Goal: Check status: Check status

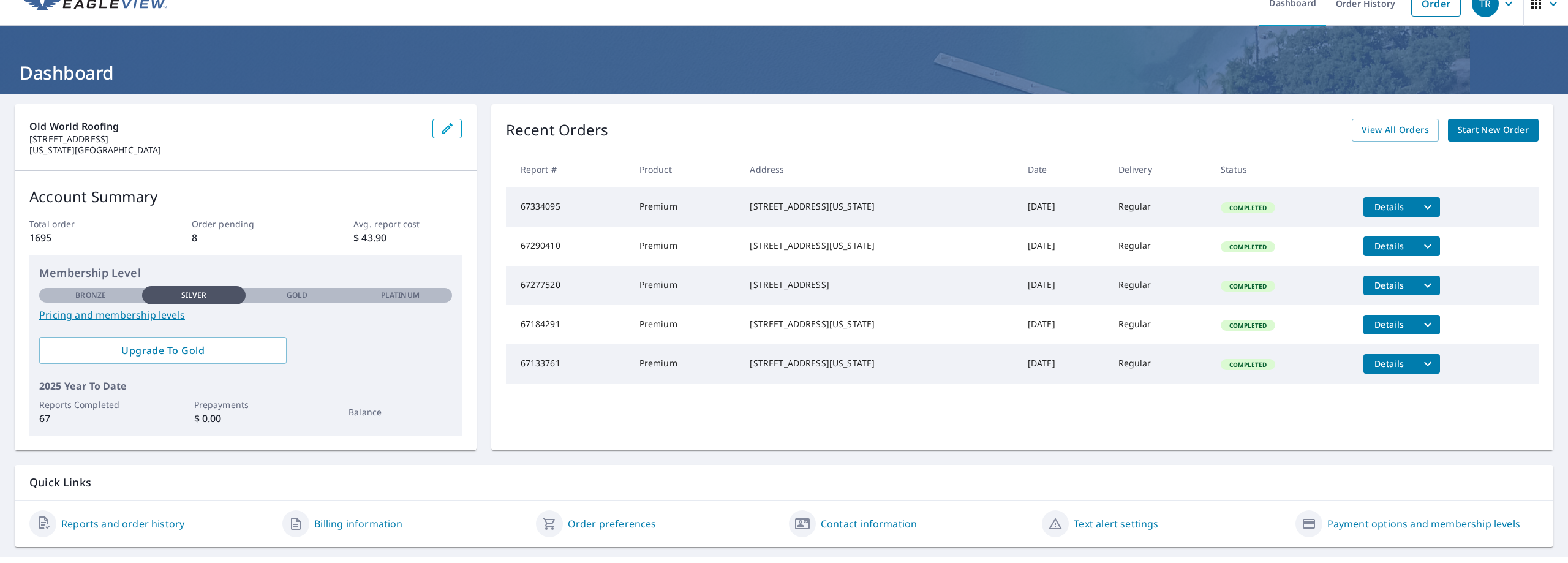
scroll to position [35, 0]
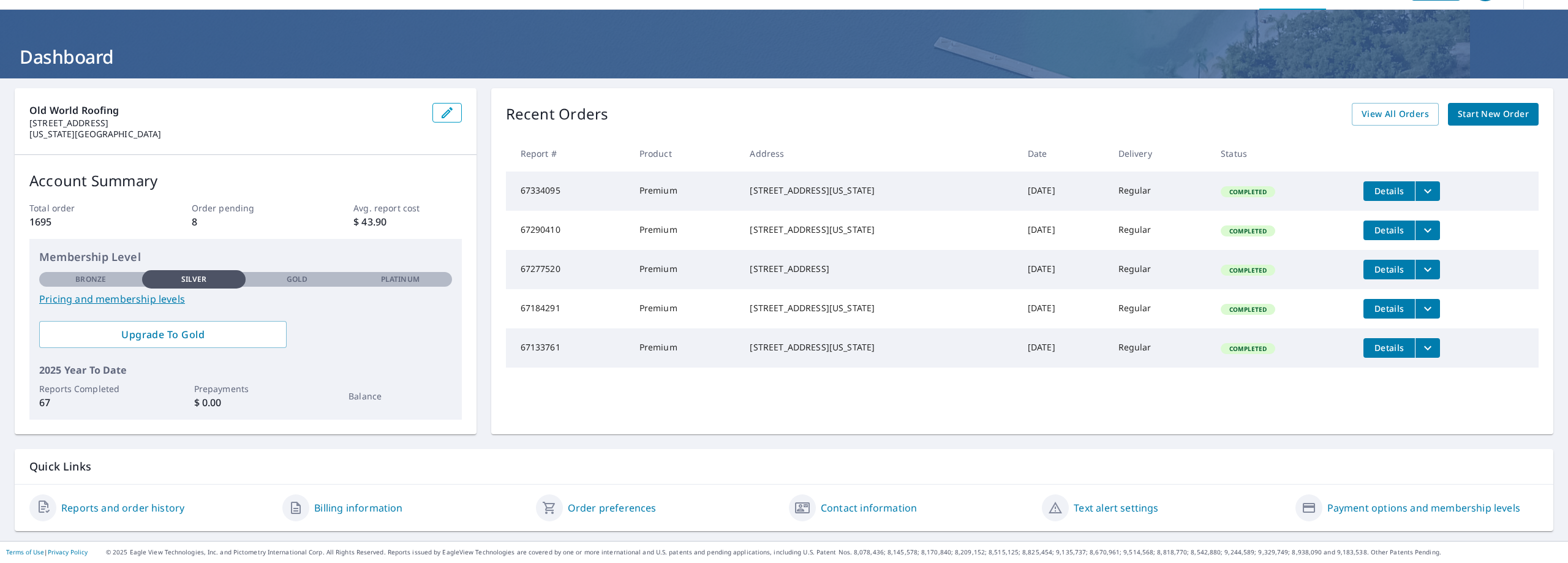
click at [373, 506] on link "Billing information" at bounding box center [359, 508] width 88 height 15
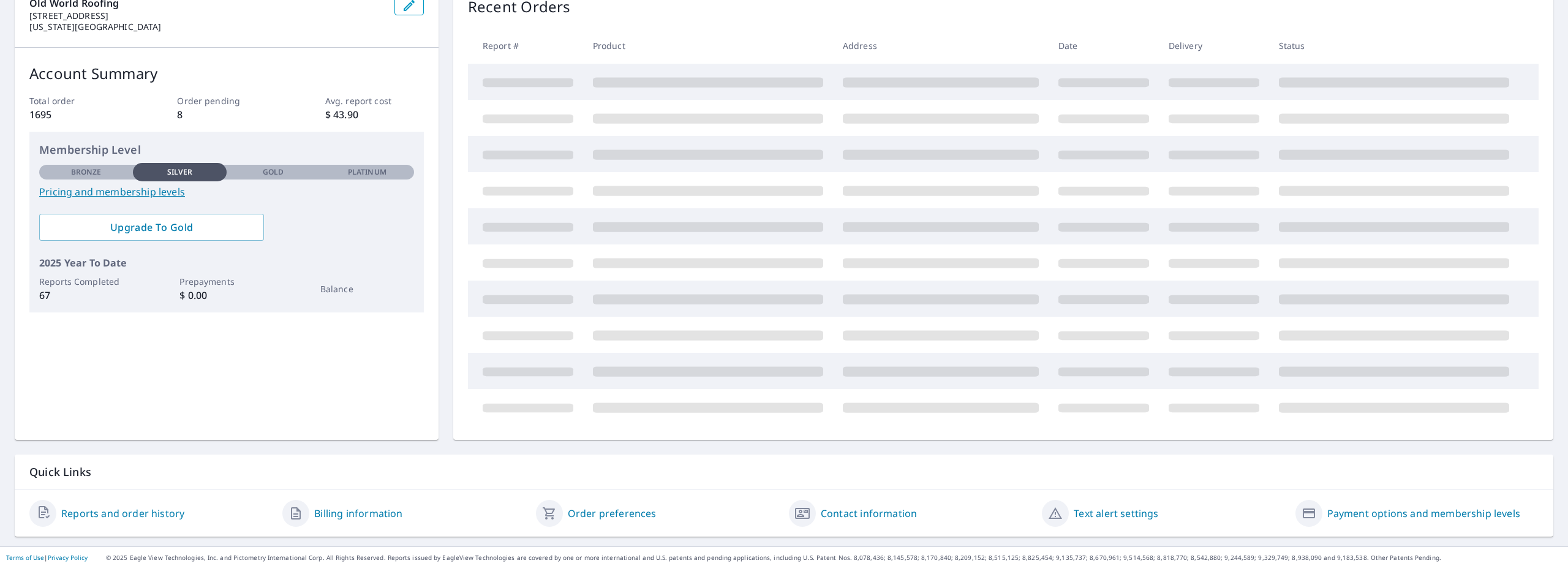
scroll to position [148, 0]
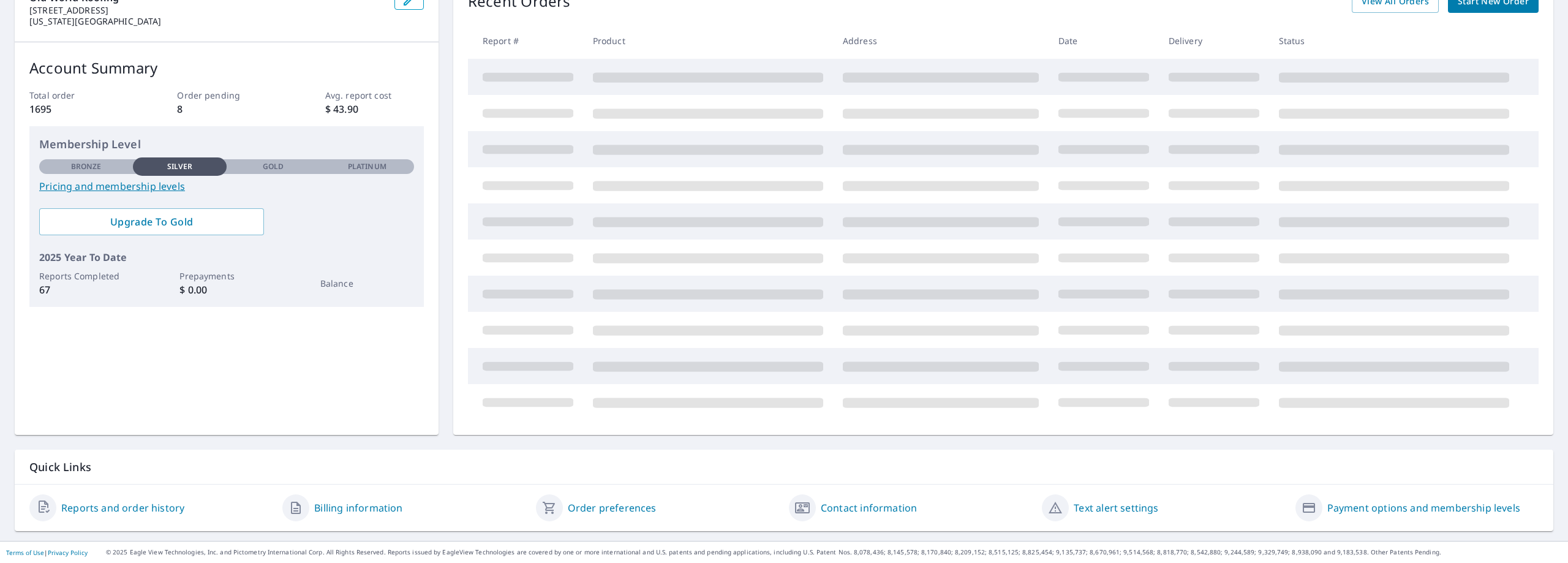
click at [97, 508] on link "Reports and order history" at bounding box center [123, 508] width 123 height 15
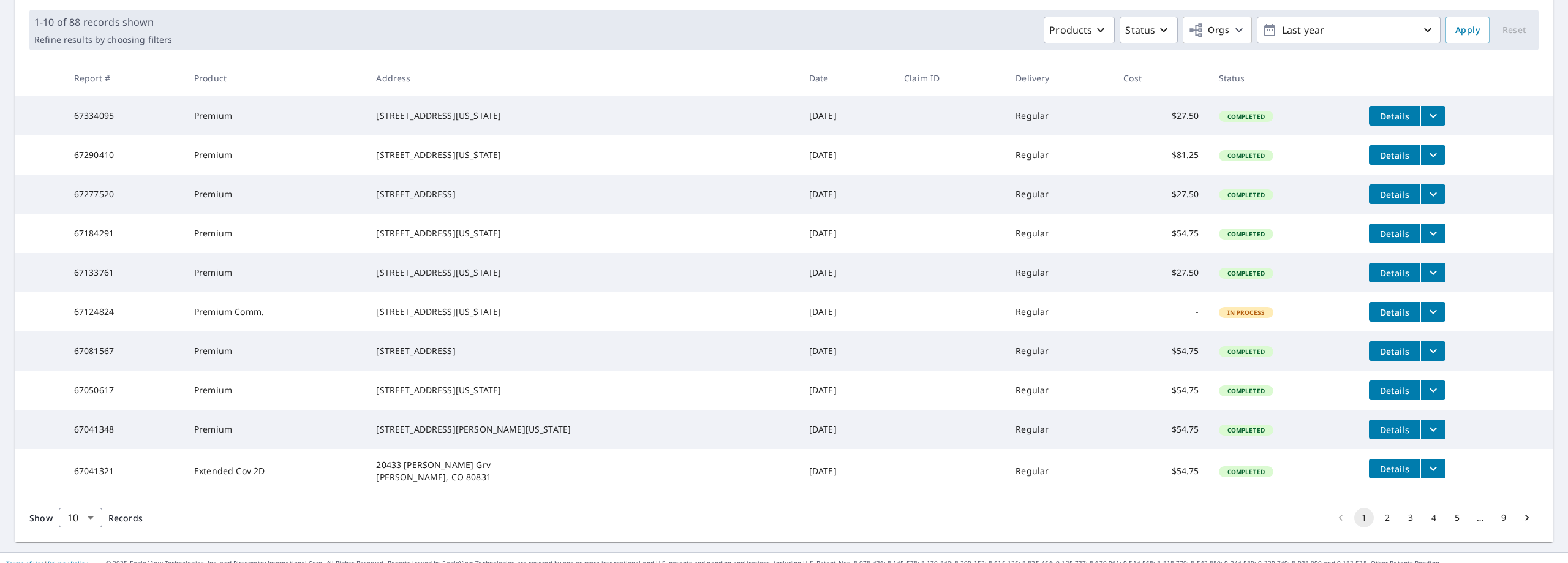
scroll to position [231, 0]
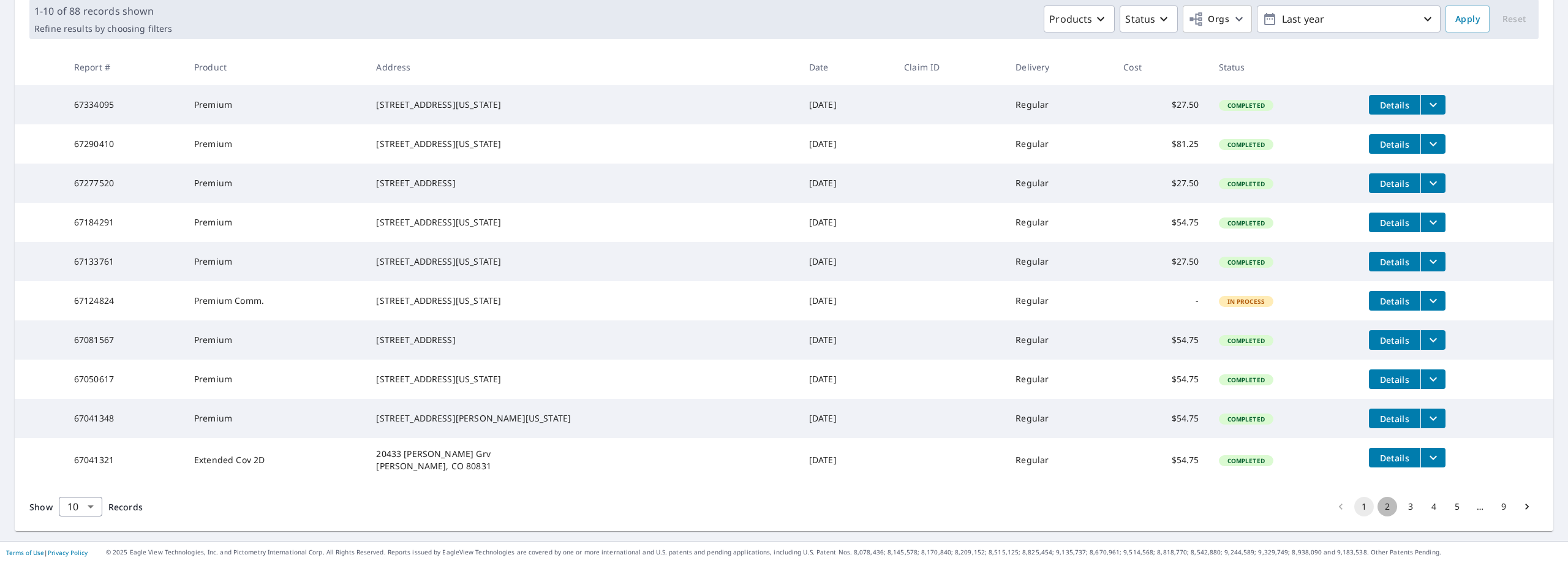
click at [1378, 510] on button "2" at bounding box center [1388, 506] width 20 height 20
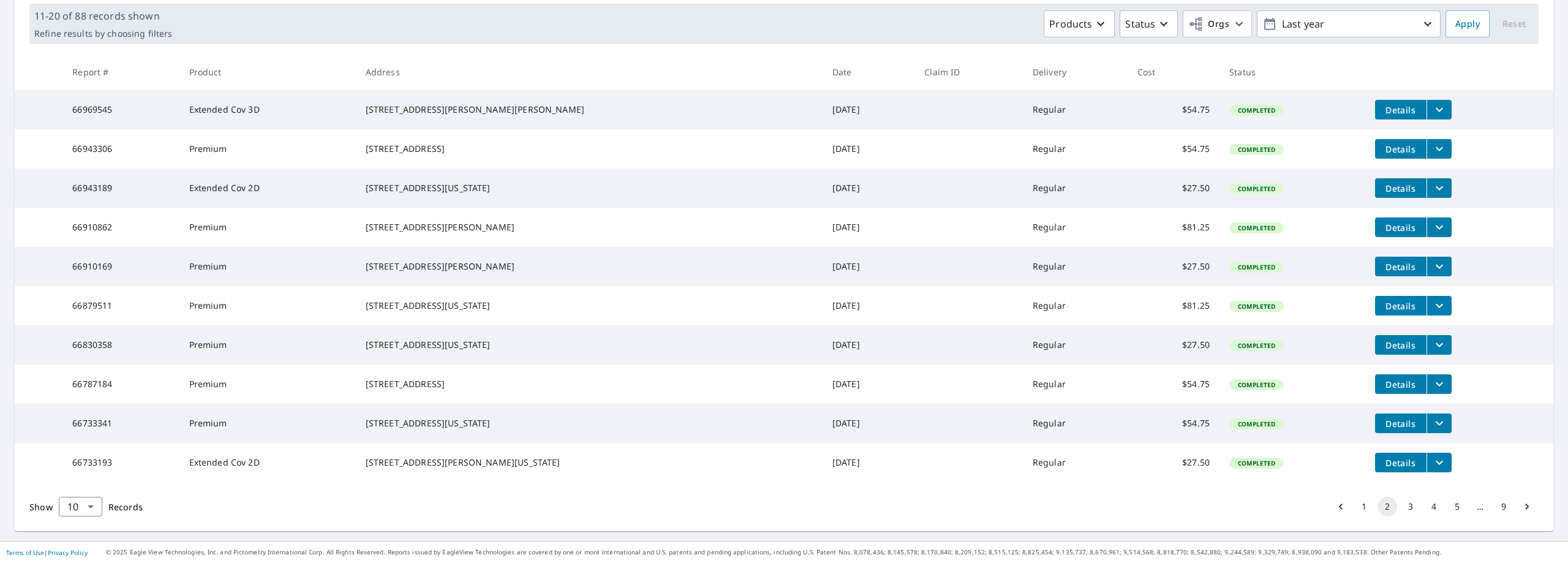
scroll to position [231, 0]
click at [1403, 512] on button "3" at bounding box center [1411, 506] width 20 height 20
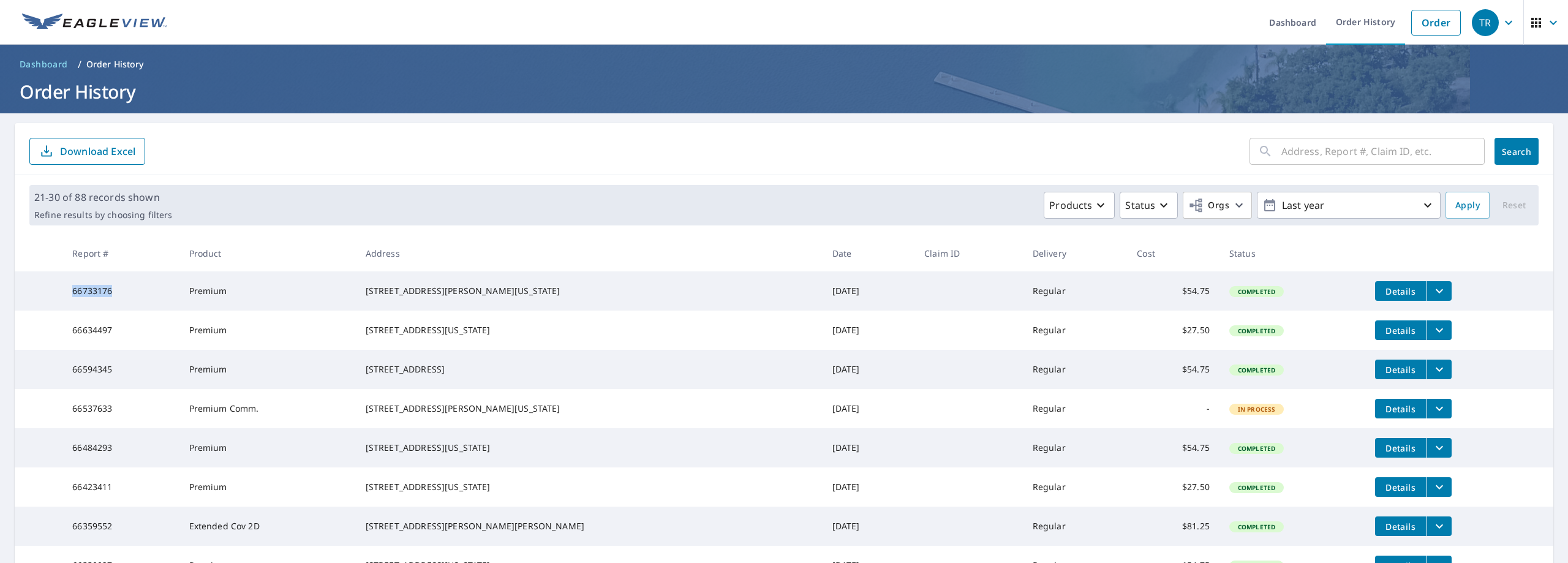
drag, startPoint x: 76, startPoint y: 293, endPoint x: 124, endPoint y: 291, distance: 48.0
click at [124, 291] on td "66733176" at bounding box center [121, 291] width 116 height 39
copy td "66733176"
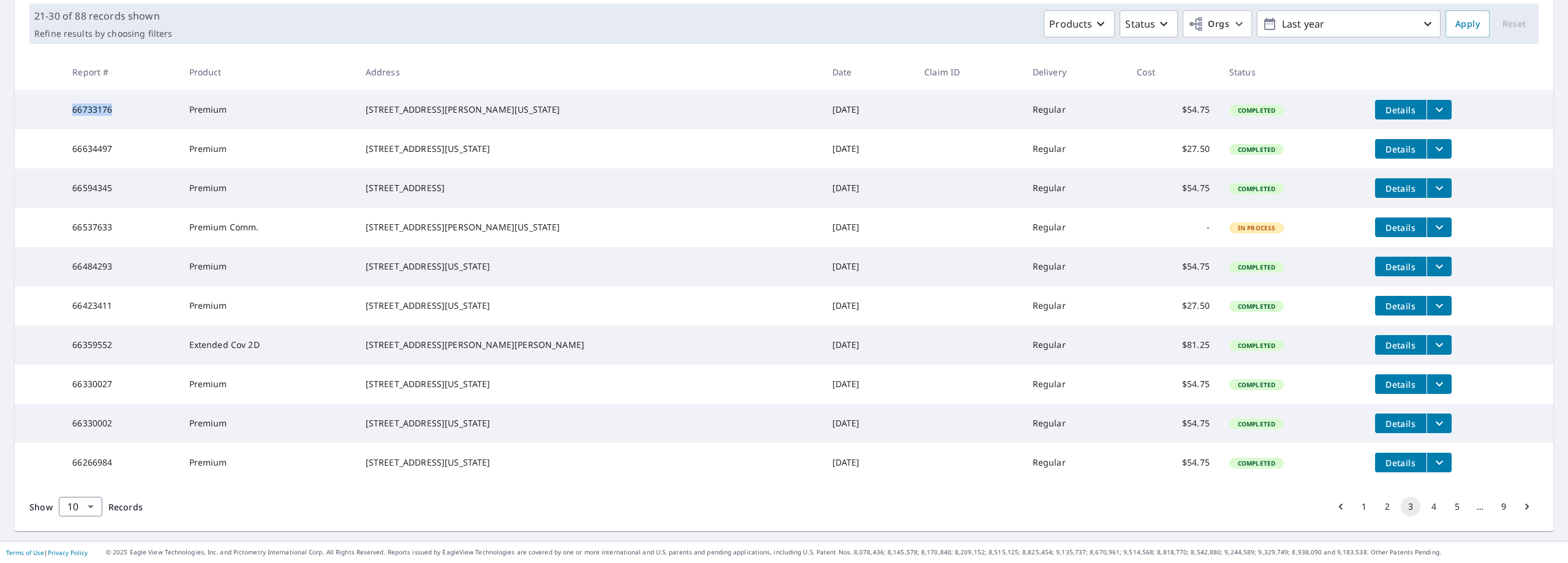
scroll to position [231, 0]
click at [1378, 505] on button "2" at bounding box center [1388, 506] width 20 height 20
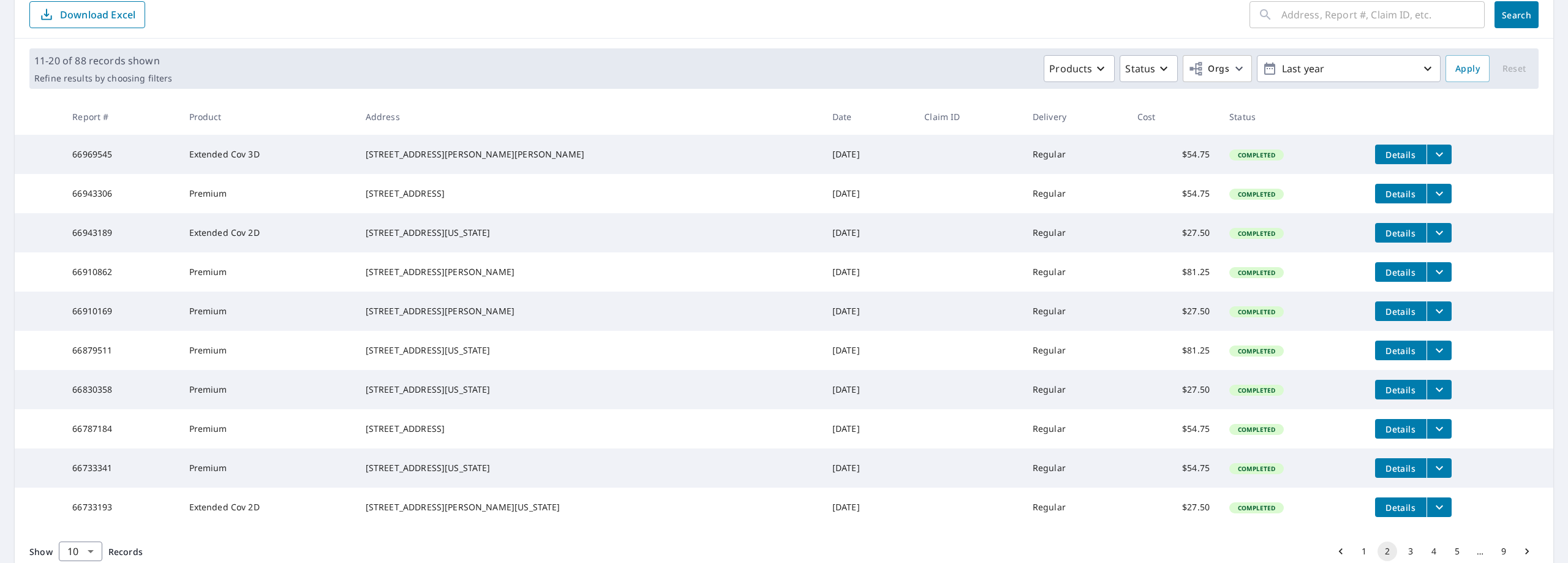
scroll to position [231, 0]
